Goal: Task Accomplishment & Management: Use online tool/utility

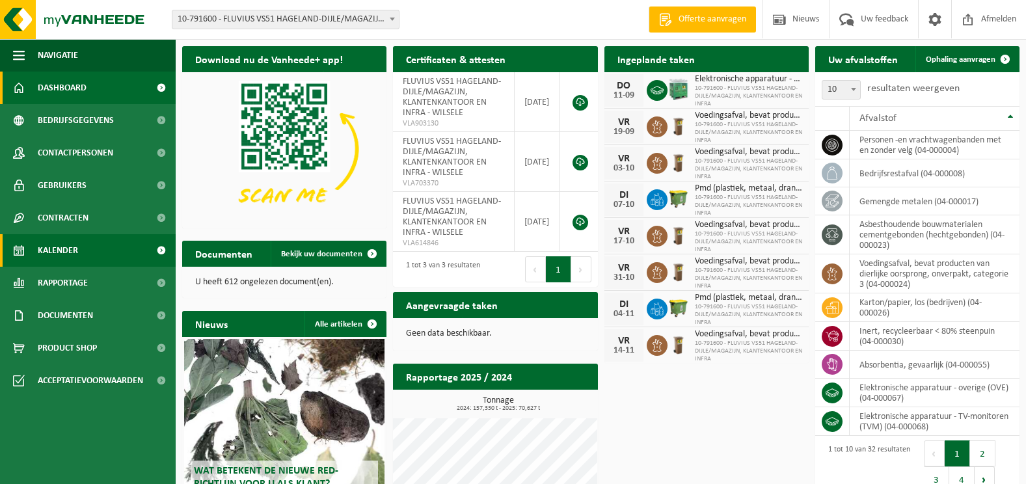
click at [70, 251] on span "Kalender" at bounding box center [58, 250] width 40 height 33
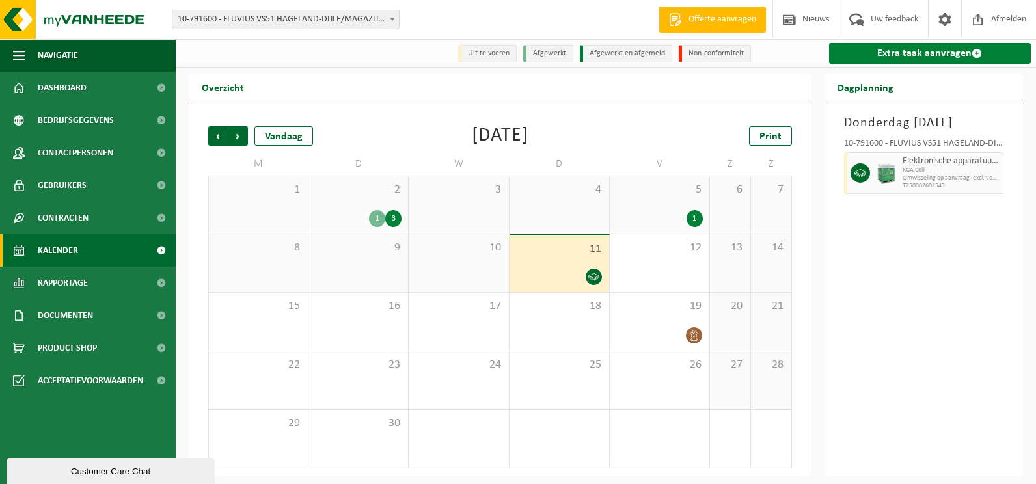
click at [906, 53] on link "Extra taak aanvragen" at bounding box center [930, 53] width 202 height 21
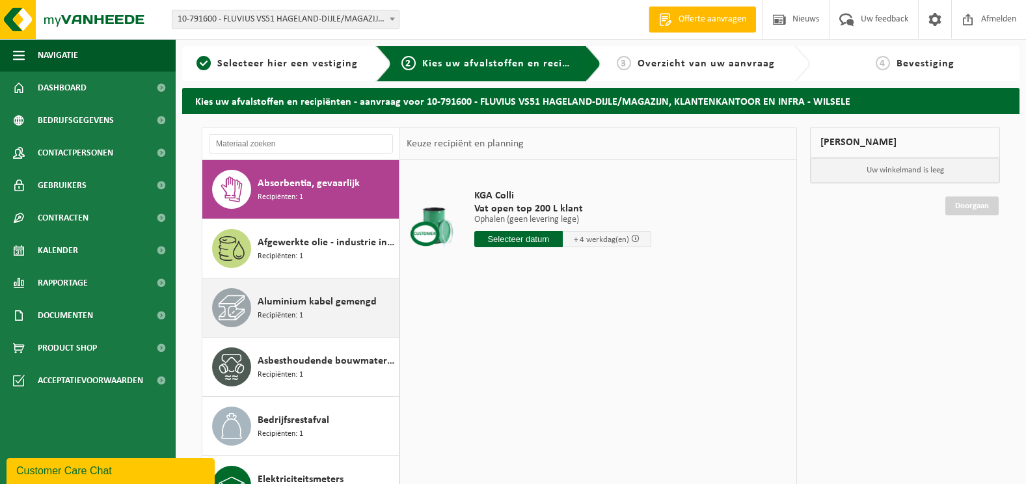
click at [295, 304] on span "Aluminium kabel gemengd" at bounding box center [317, 302] width 119 height 16
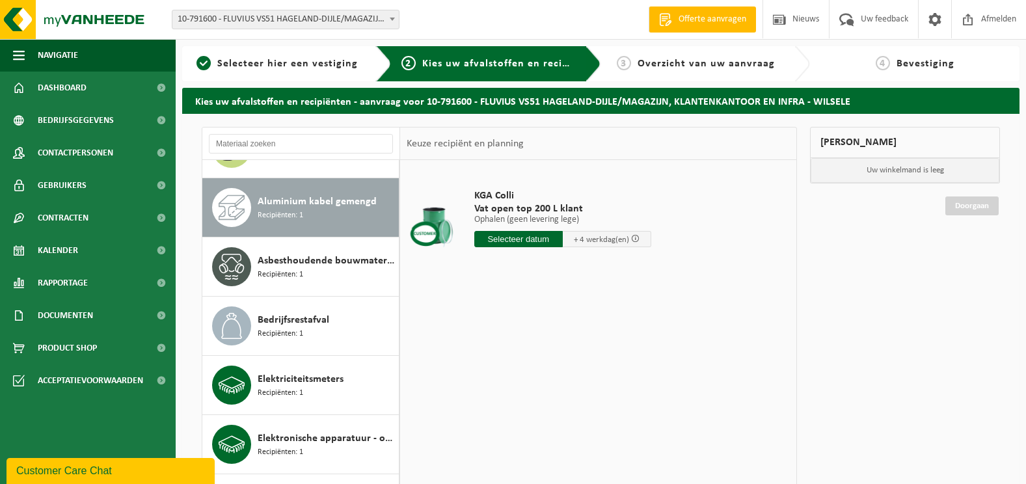
scroll to position [118, 0]
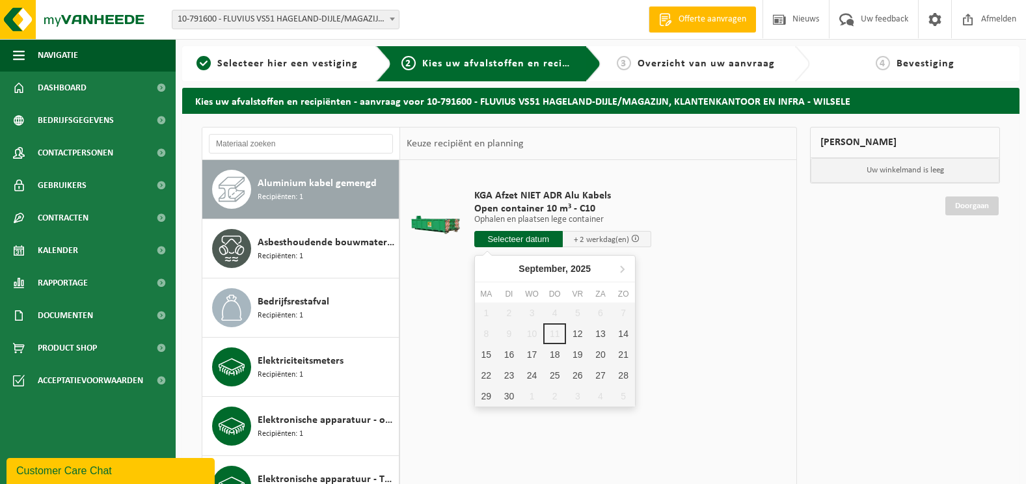
click at [509, 237] on input "text" at bounding box center [518, 239] width 88 height 16
click at [574, 332] on div "12" at bounding box center [577, 333] width 23 height 21
type input "Van 2025-09-12"
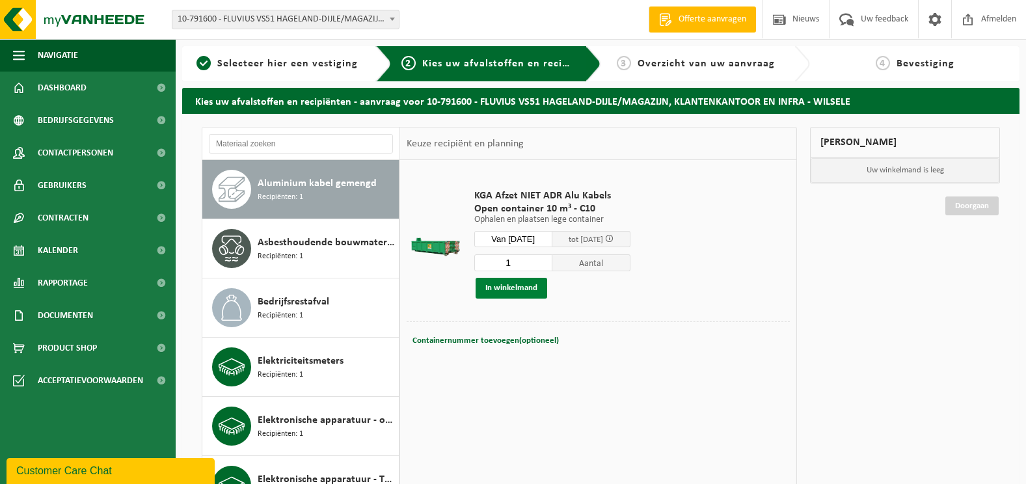
click at [495, 285] on button "In winkelmand" at bounding box center [512, 288] width 72 height 21
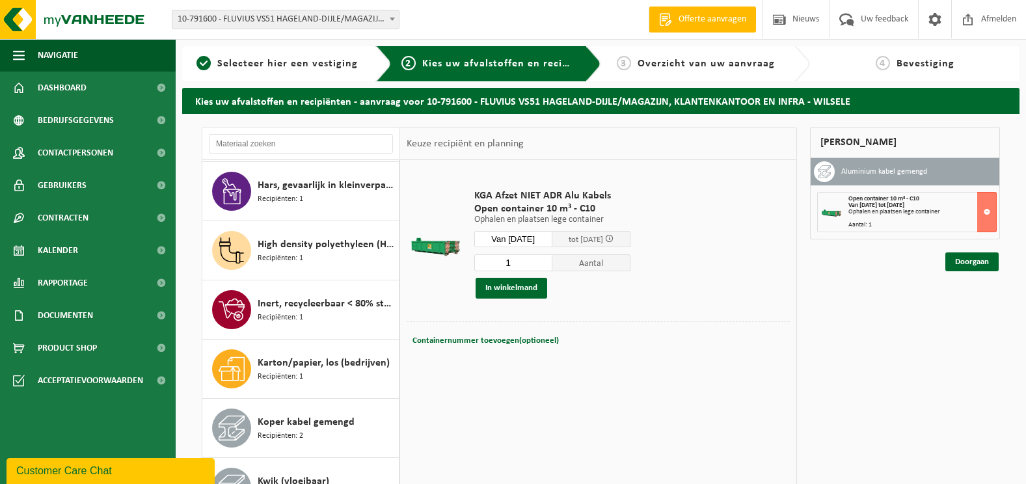
scroll to position [807, 0]
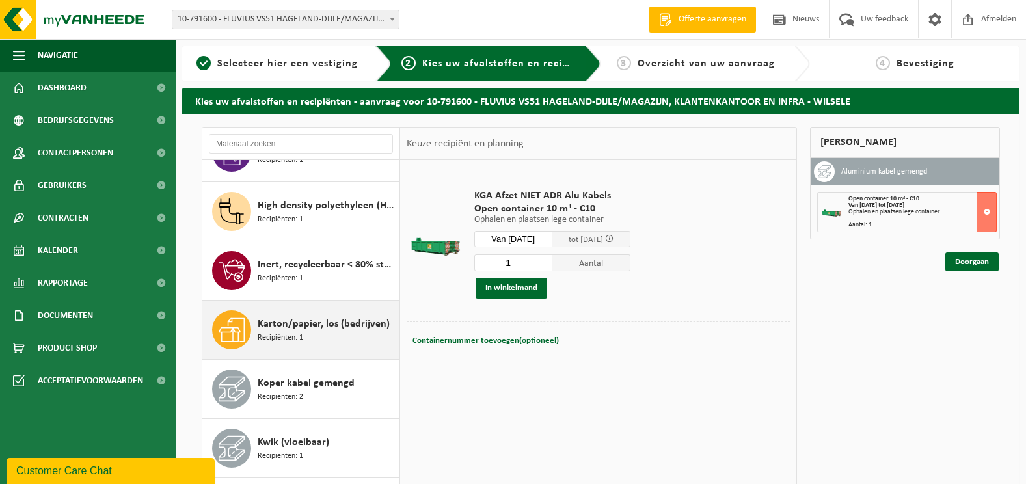
click at [304, 326] on span "Karton/papier, los (bedrijven)" at bounding box center [324, 324] width 132 height 16
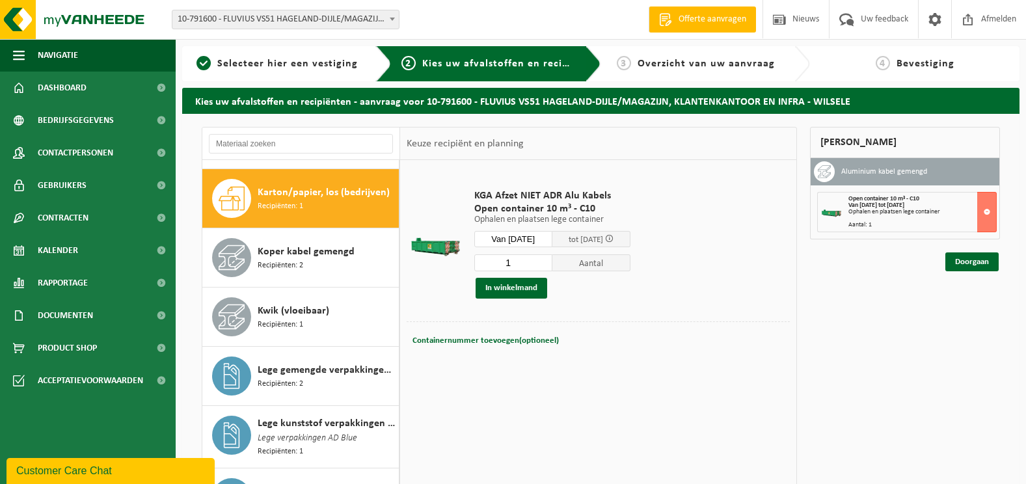
scroll to position [947, 0]
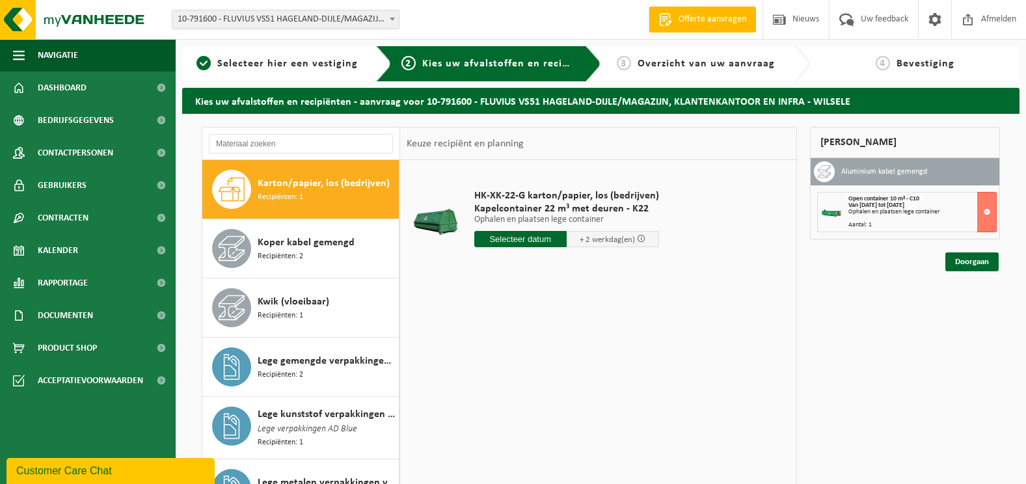
click at [515, 240] on input "text" at bounding box center [520, 239] width 92 height 16
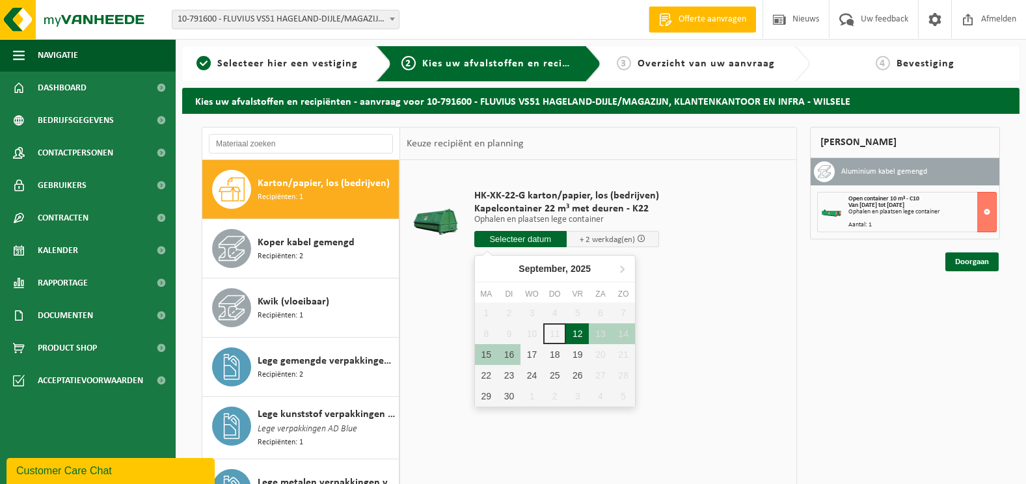
click at [577, 332] on div "12" at bounding box center [577, 333] width 23 height 21
type input "Van 2025-09-12"
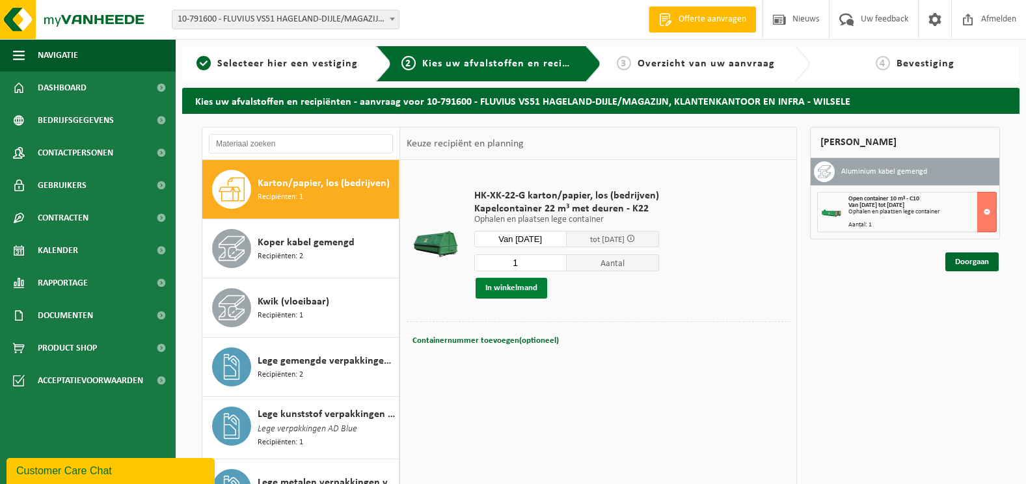
click at [502, 293] on button "In winkelmand" at bounding box center [512, 288] width 72 height 21
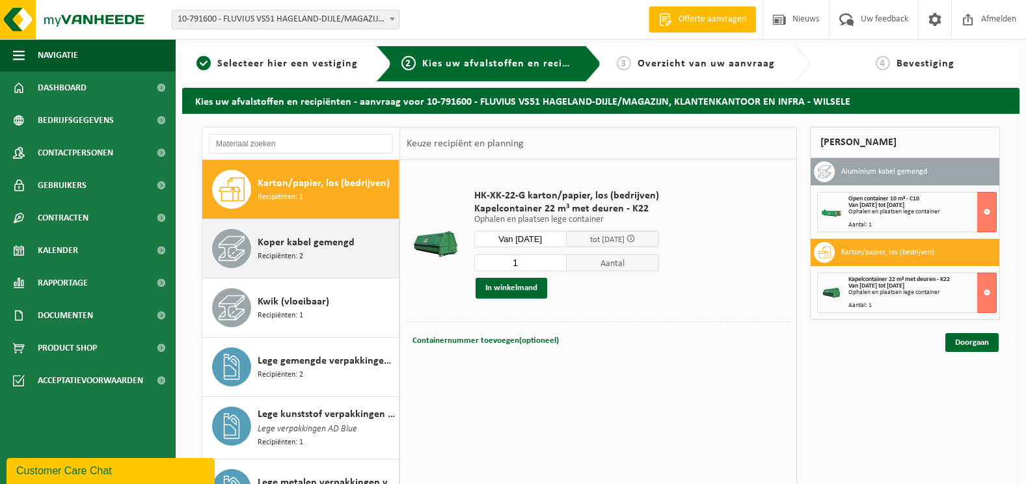
click at [310, 251] on div "Koper kabel gemengd Recipiënten: 2" at bounding box center [327, 248] width 138 height 39
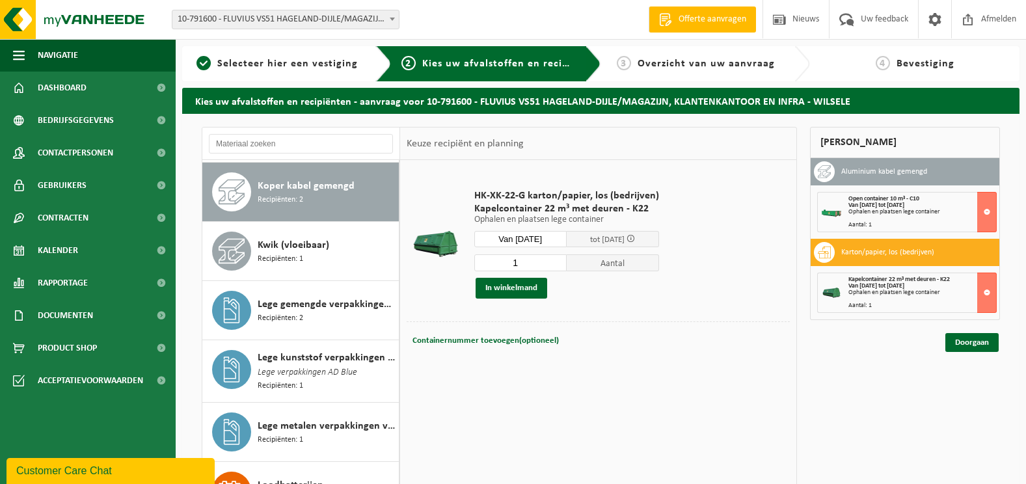
scroll to position [1006, 0]
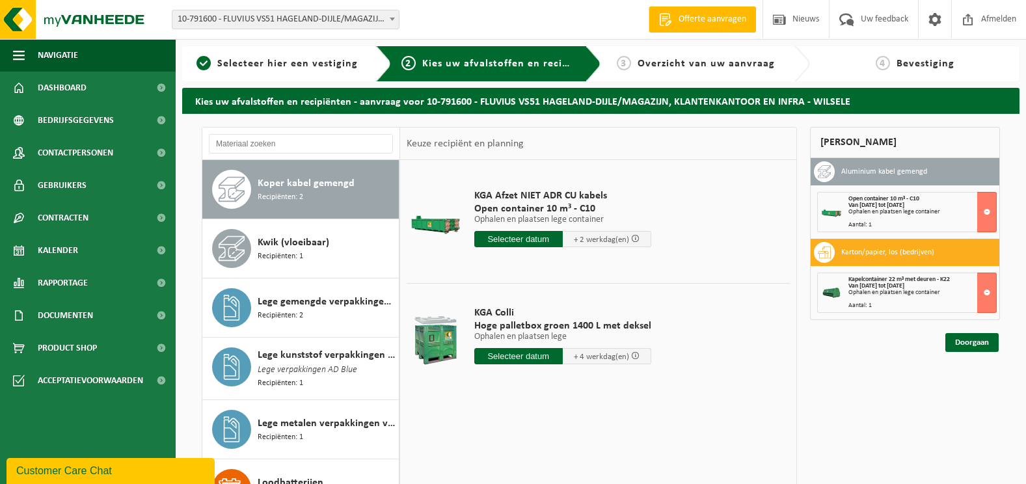
click at [515, 239] on input "text" at bounding box center [518, 239] width 88 height 16
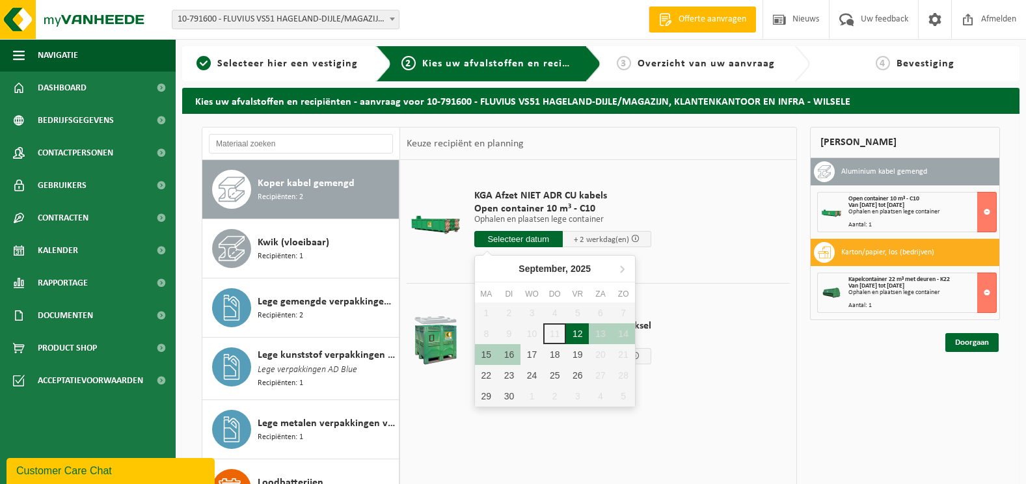
click at [573, 335] on div "12" at bounding box center [577, 333] width 23 height 21
type input "Van 2025-09-12"
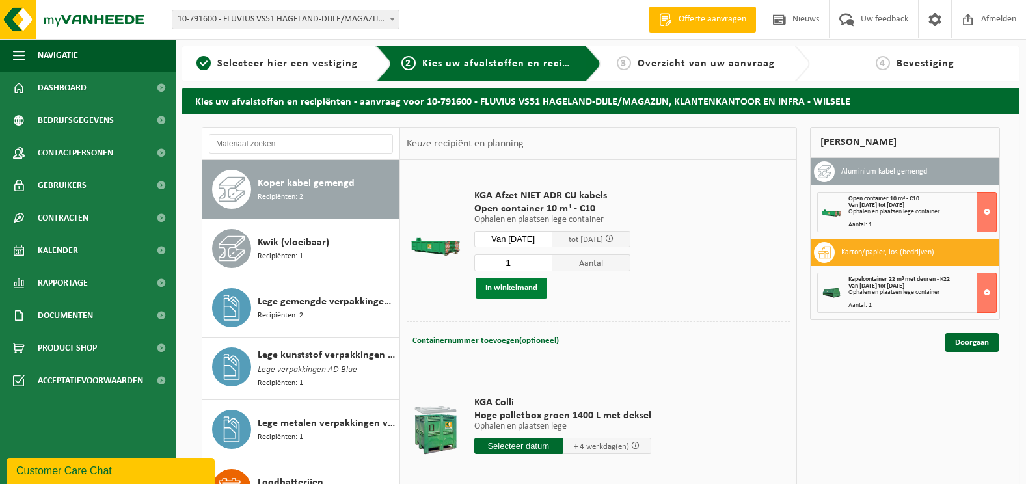
click at [498, 285] on button "In winkelmand" at bounding box center [512, 288] width 72 height 21
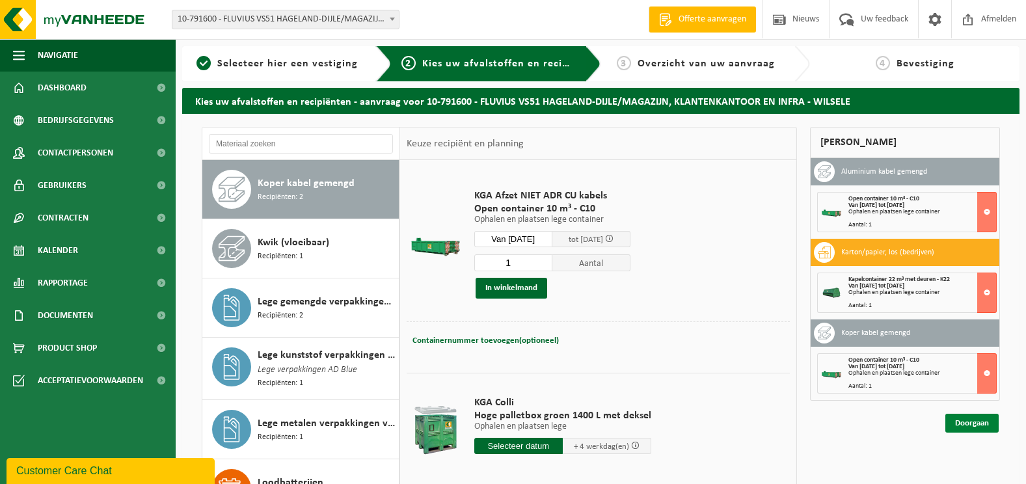
click at [975, 421] on link "Doorgaan" at bounding box center [971, 423] width 53 height 19
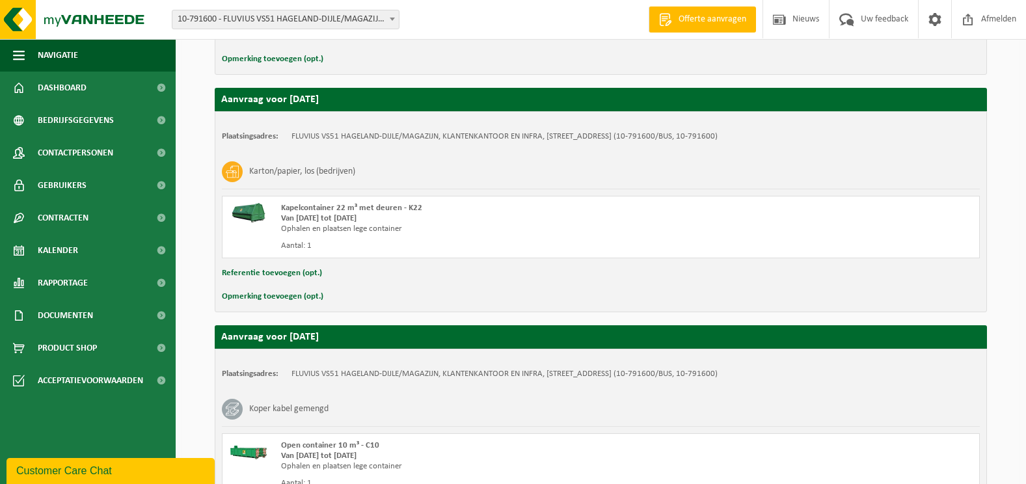
scroll to position [549, 0]
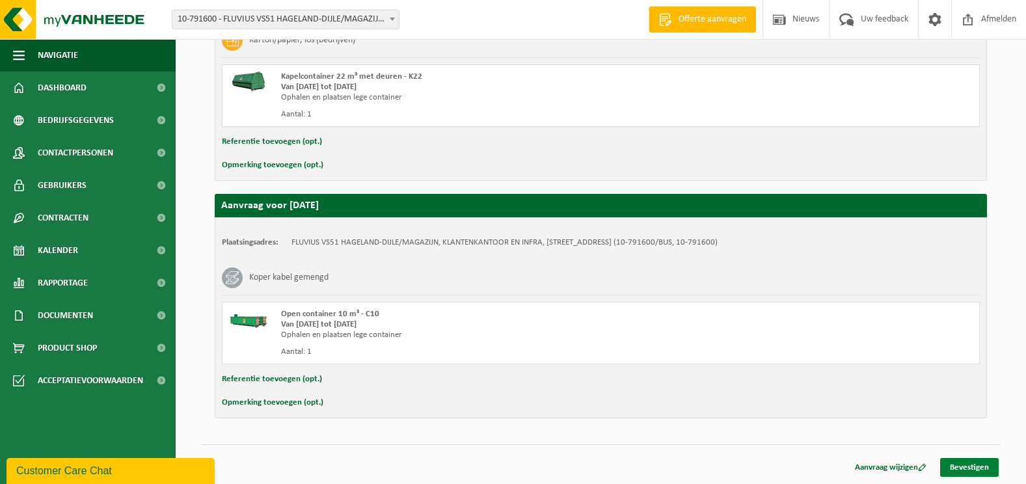
click at [973, 465] on link "Bevestigen" at bounding box center [969, 467] width 59 height 19
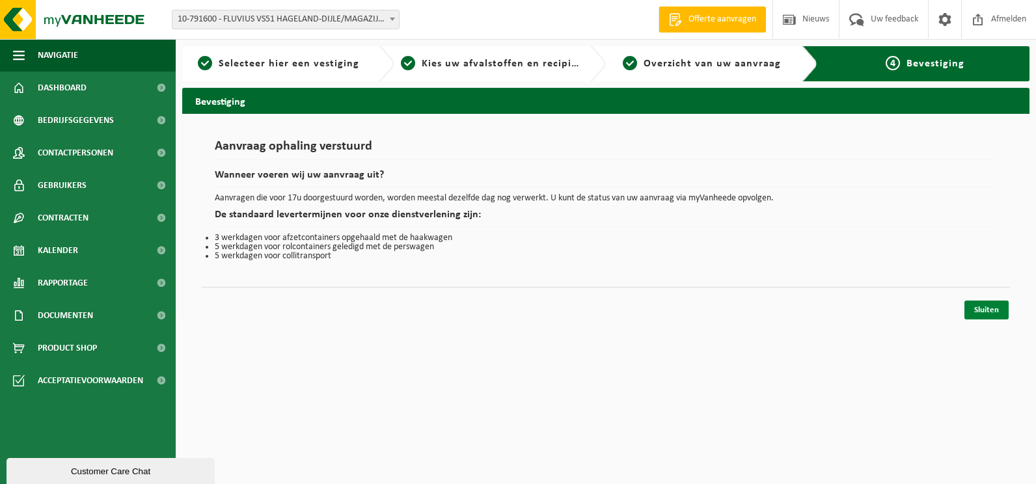
click at [979, 304] on link "Sluiten" at bounding box center [986, 310] width 44 height 19
